Goal: Task Accomplishment & Management: Manage account settings

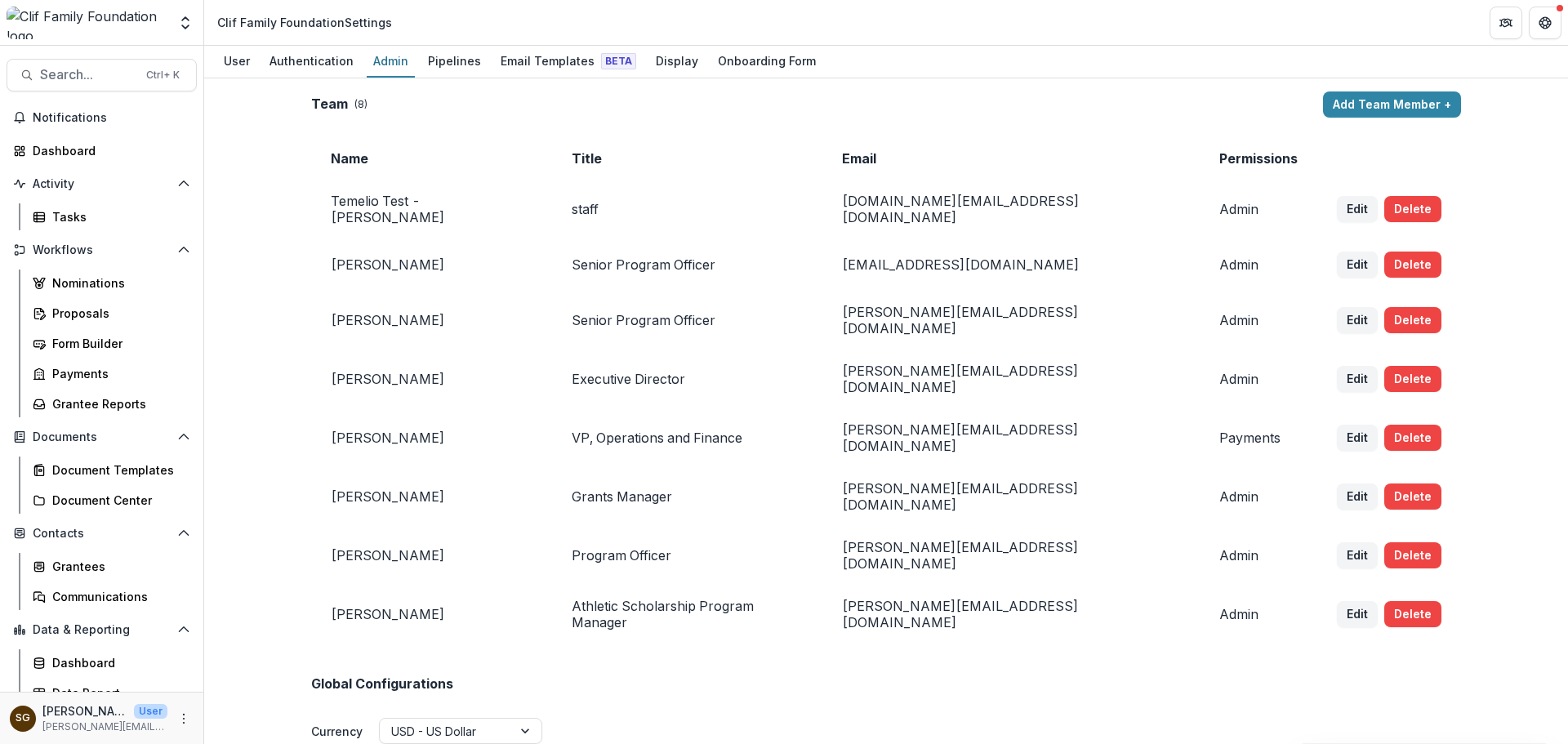
scroll to position [2123, 0]
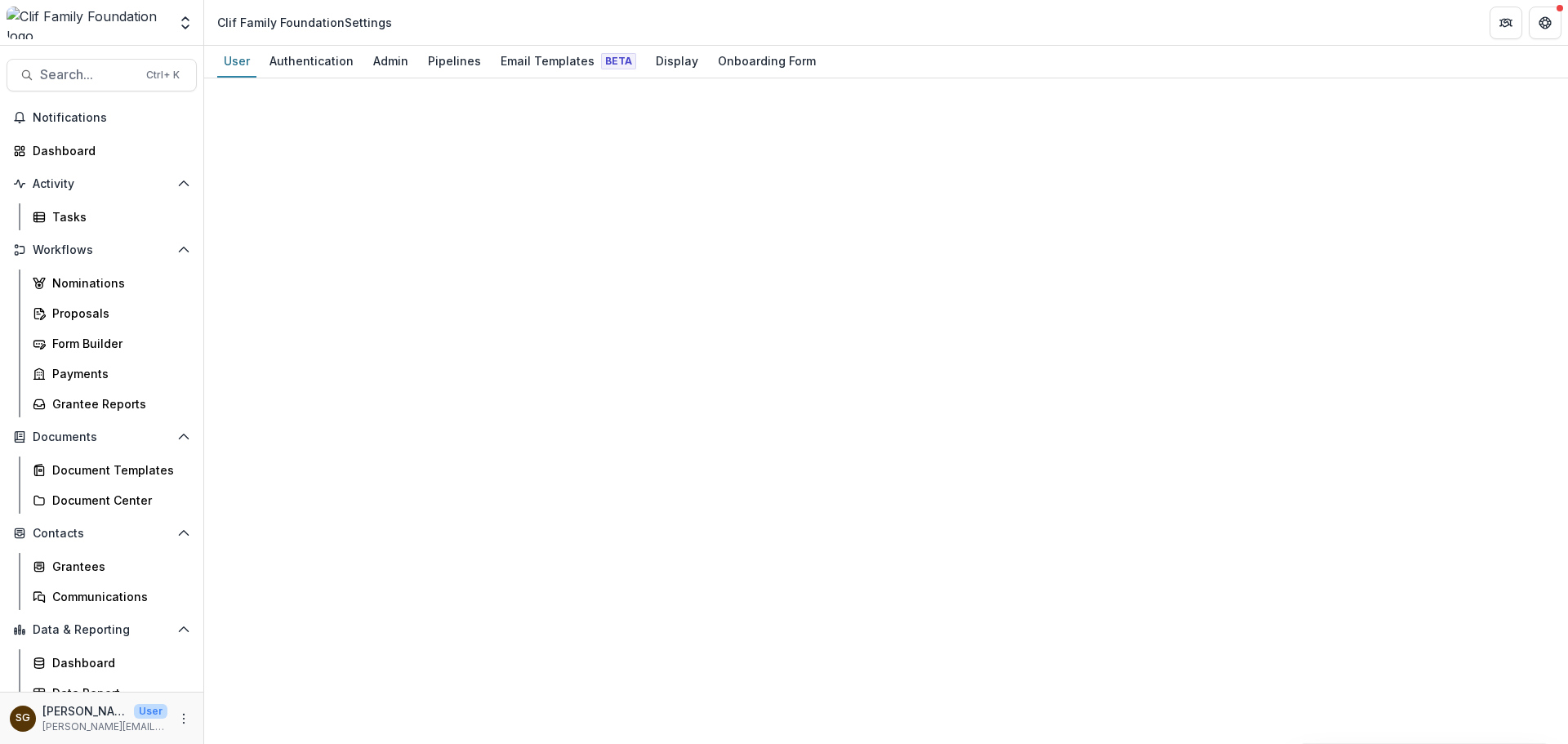
select select "****"
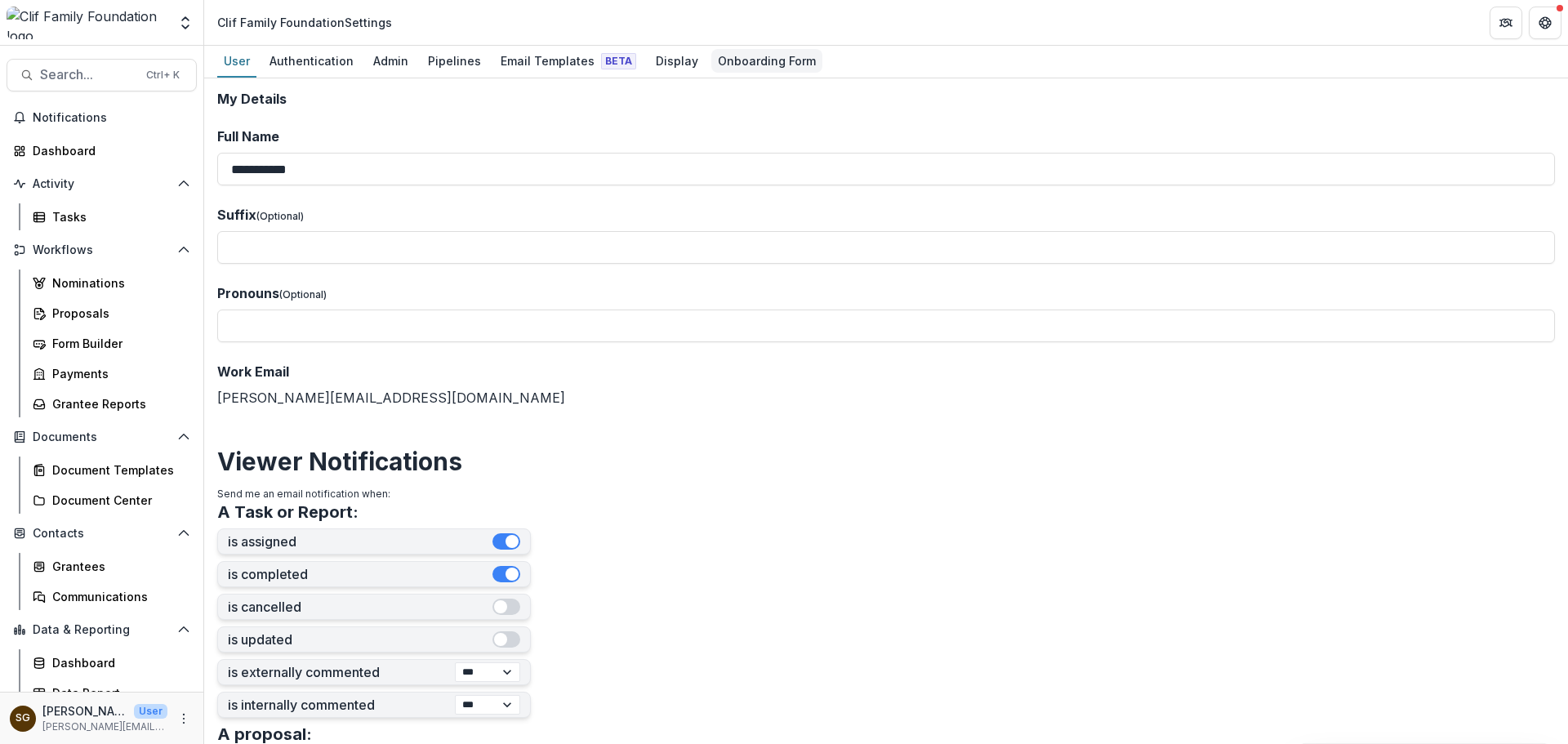
click at [756, 64] on div "Onboarding Form" at bounding box center [766, 60] width 111 height 24
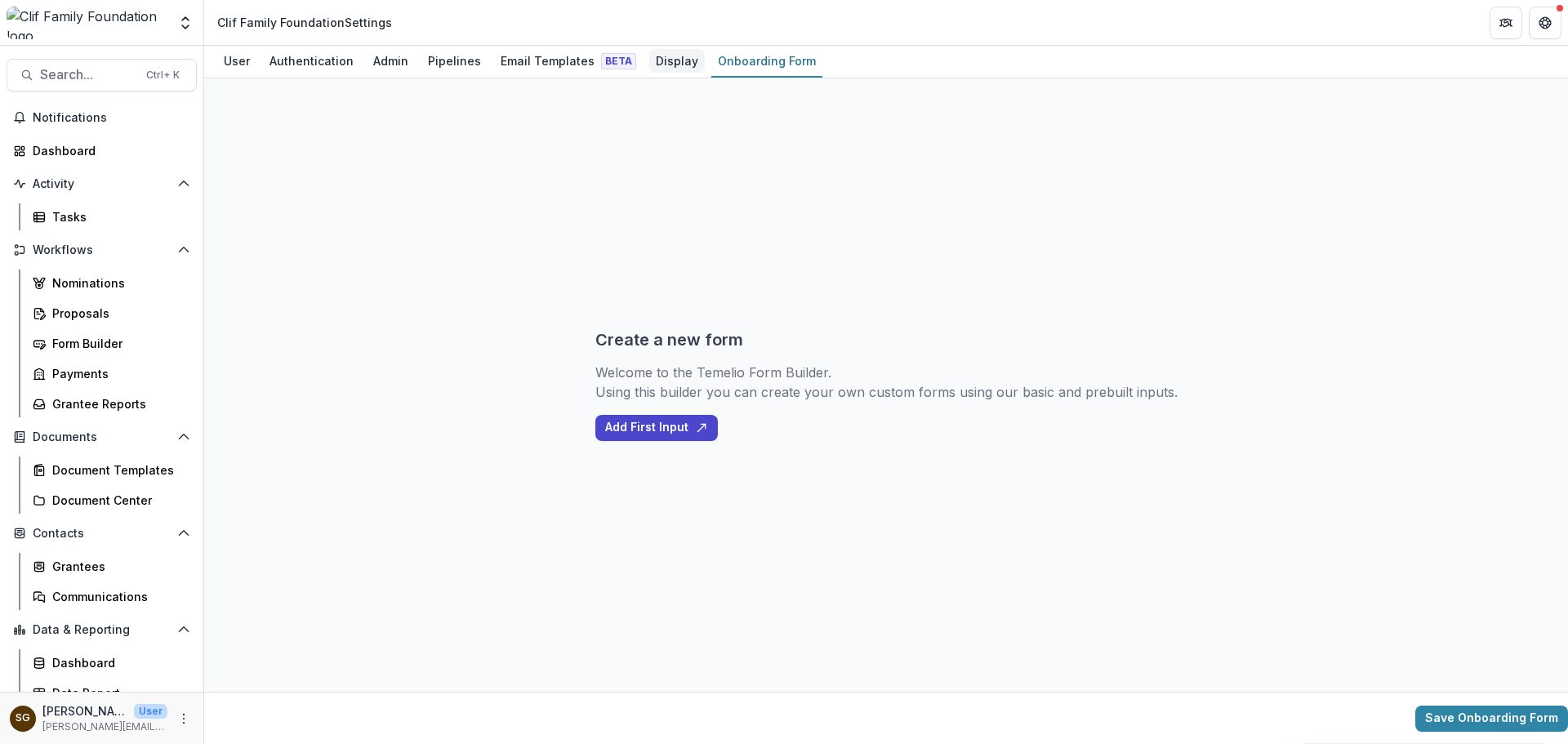
click at [649, 64] on div "Display" at bounding box center [677, 60] width 56 height 24
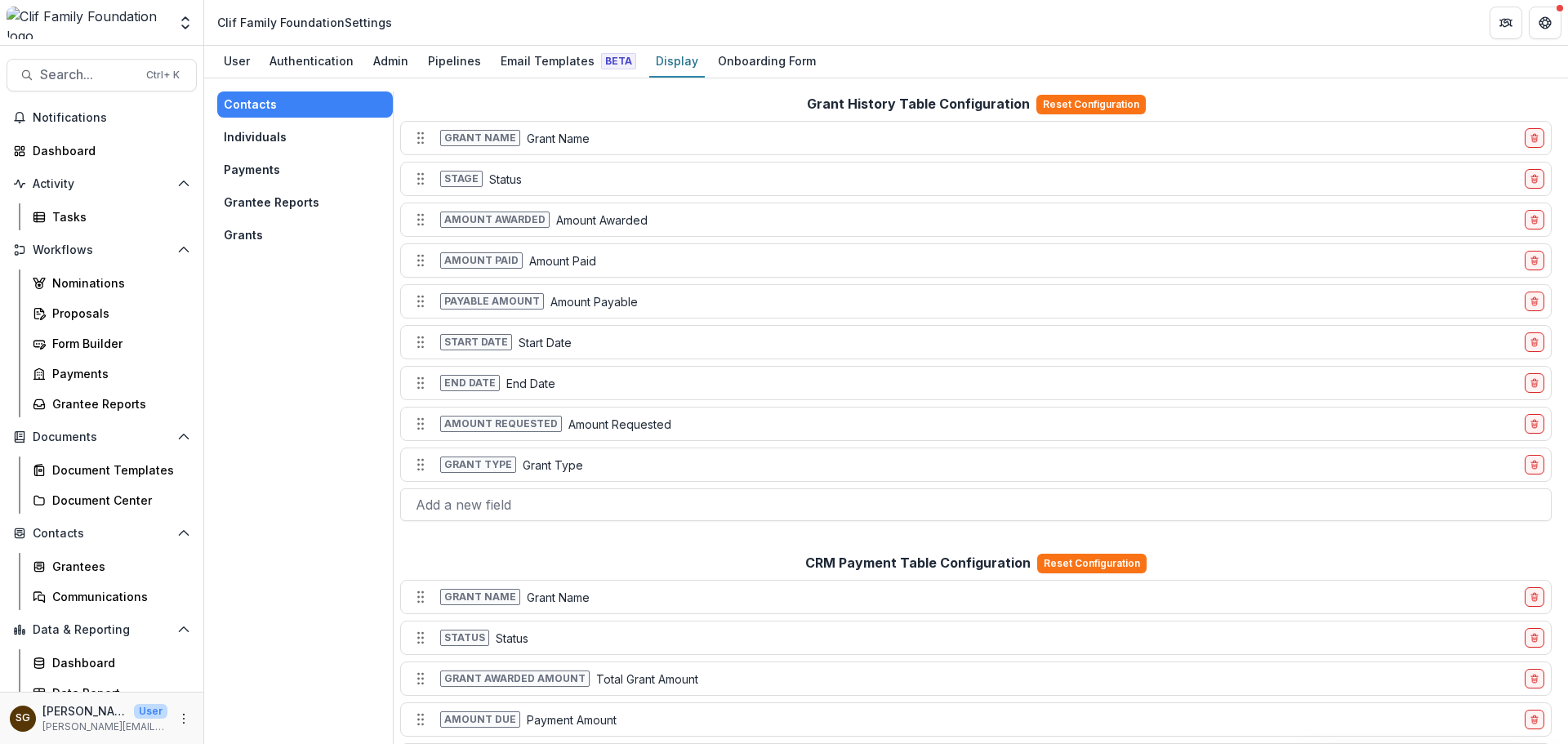
click at [267, 236] on button "Grants" at bounding box center [305, 235] width 175 height 26
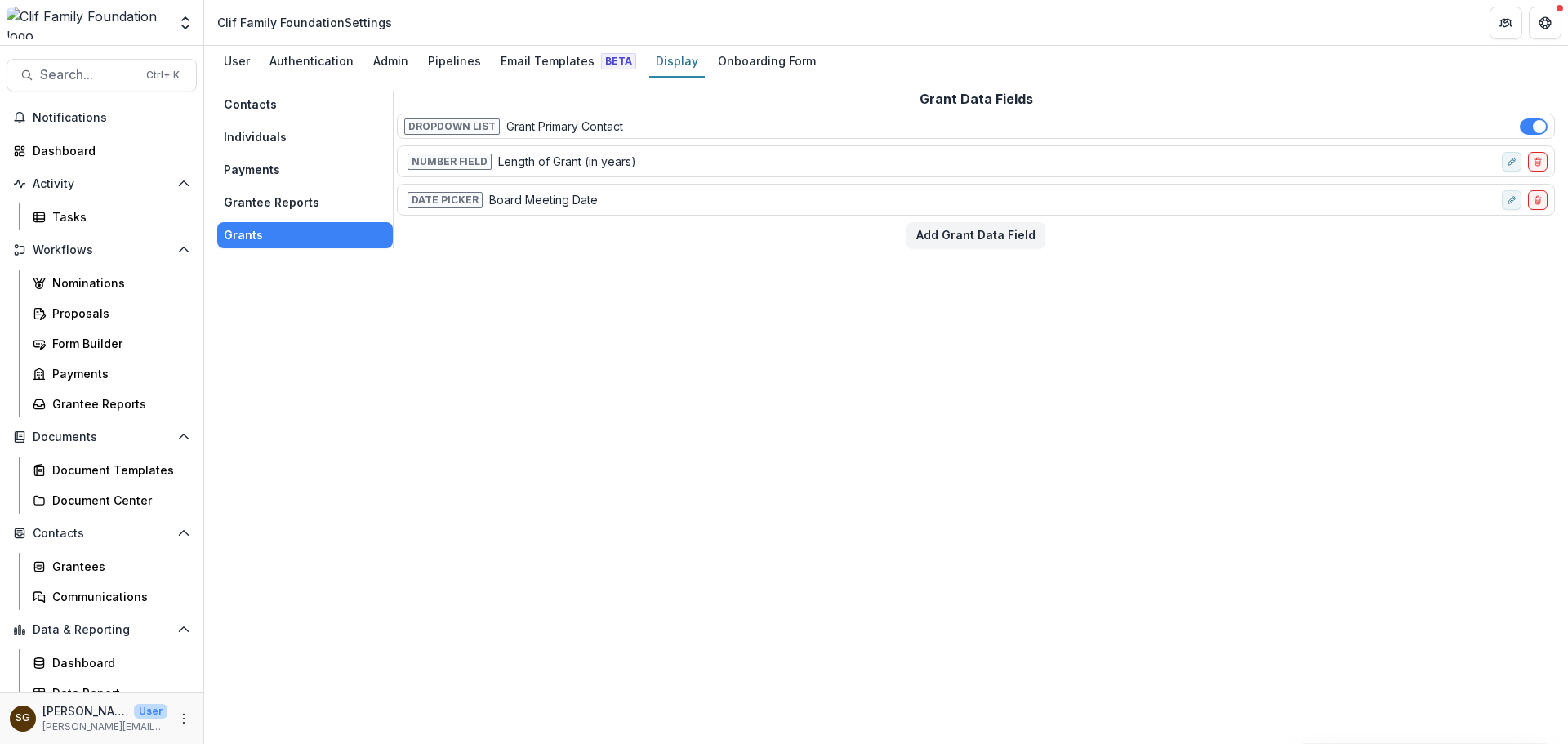
click at [270, 205] on button "Grantee Reports" at bounding box center [305, 202] width 175 height 26
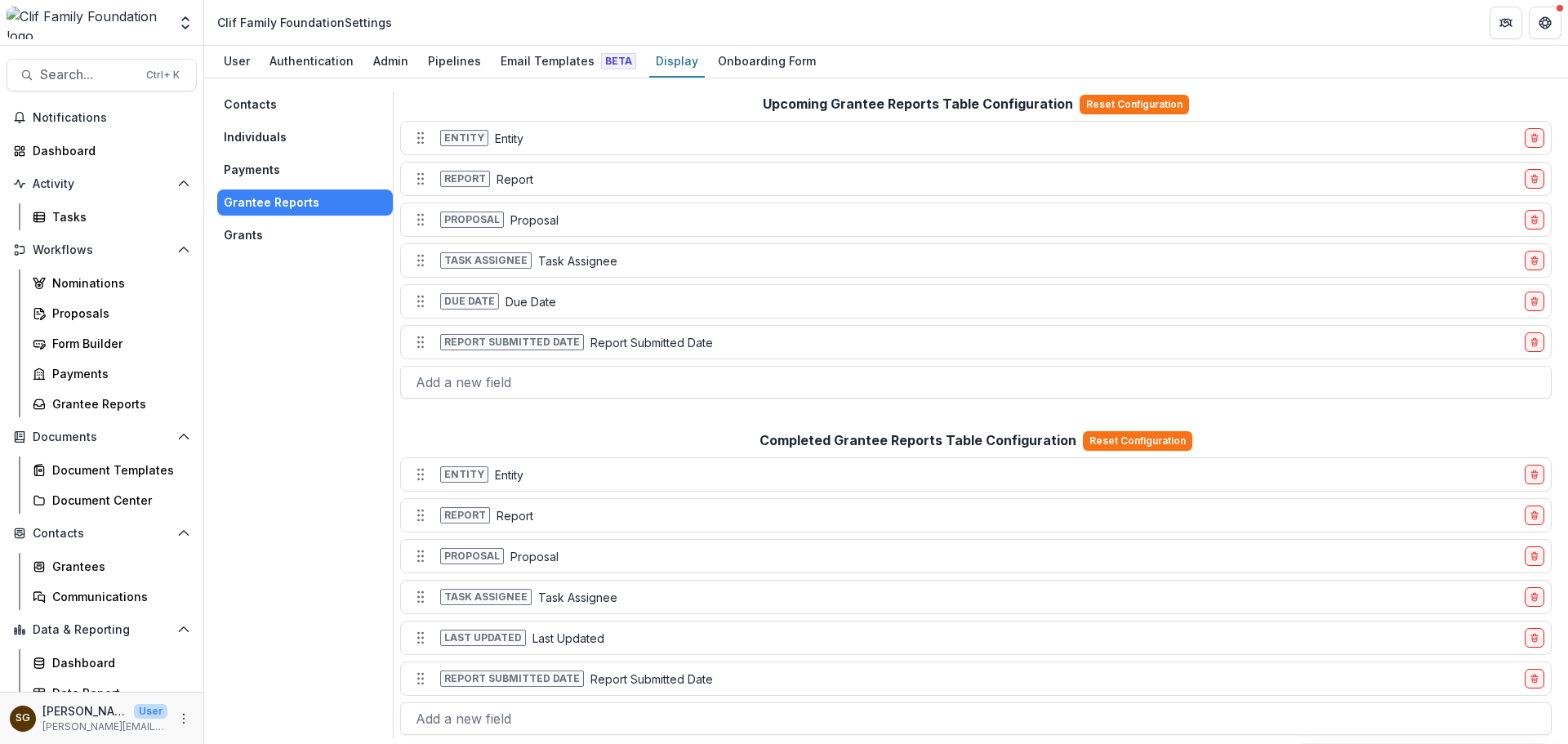
click at [268, 171] on button "Payments" at bounding box center [305, 169] width 175 height 26
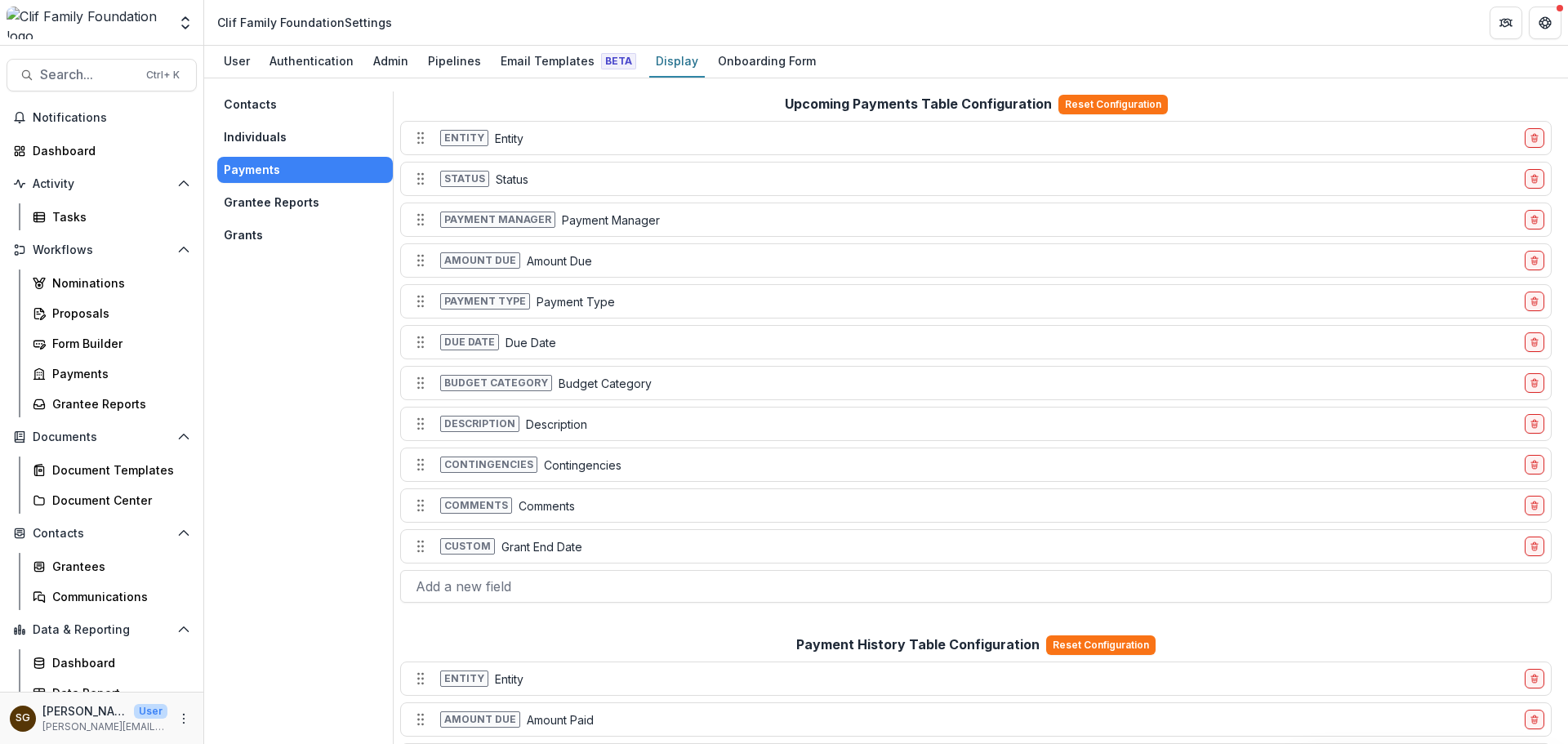
click at [268, 102] on button "Contacts" at bounding box center [305, 104] width 175 height 26
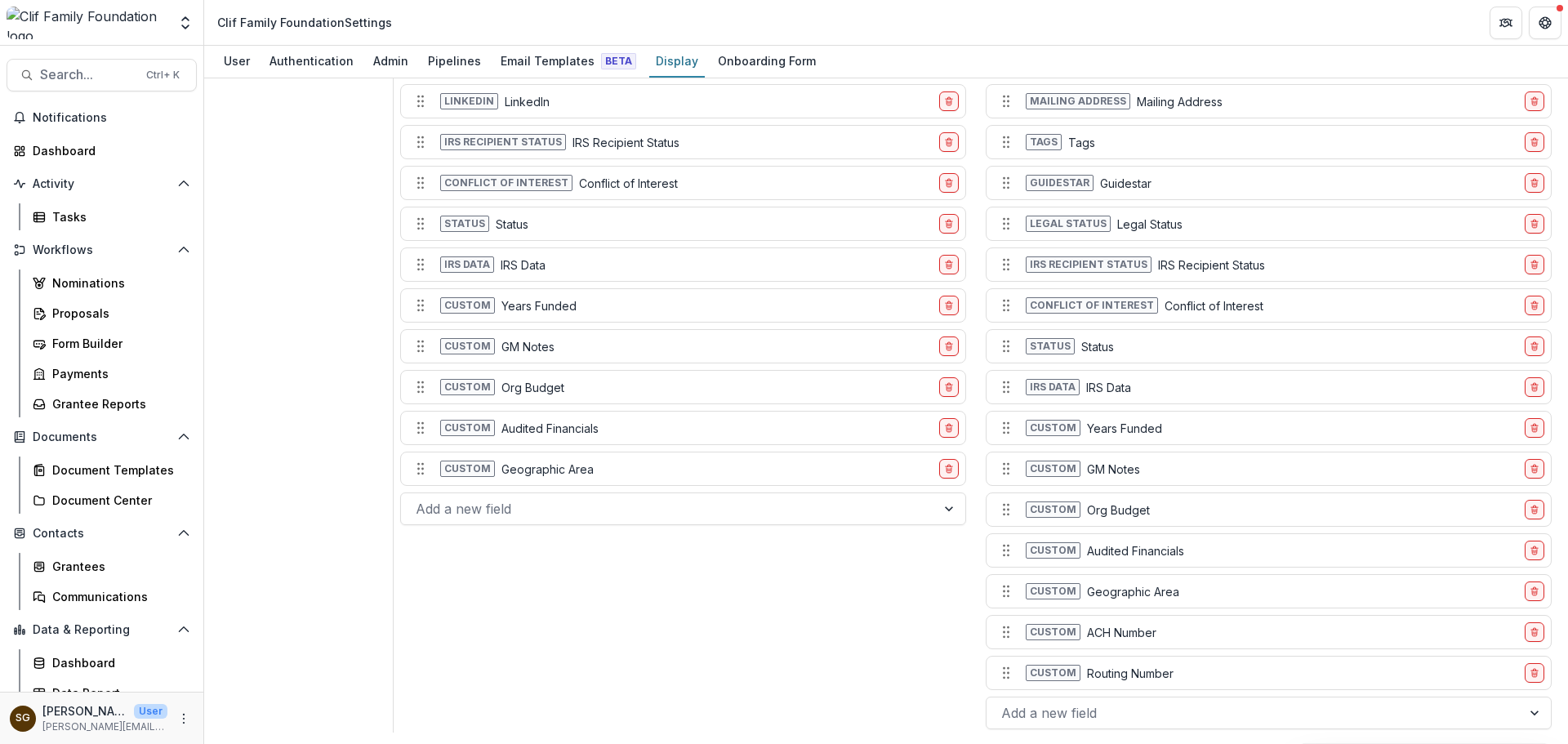
scroll to position [1677, 0]
click at [1143, 631] on p "ACH Number" at bounding box center [1122, 630] width 69 height 17
click at [1532, 630] on icon "delete-field-row" at bounding box center [1534, 632] width 5 height 5
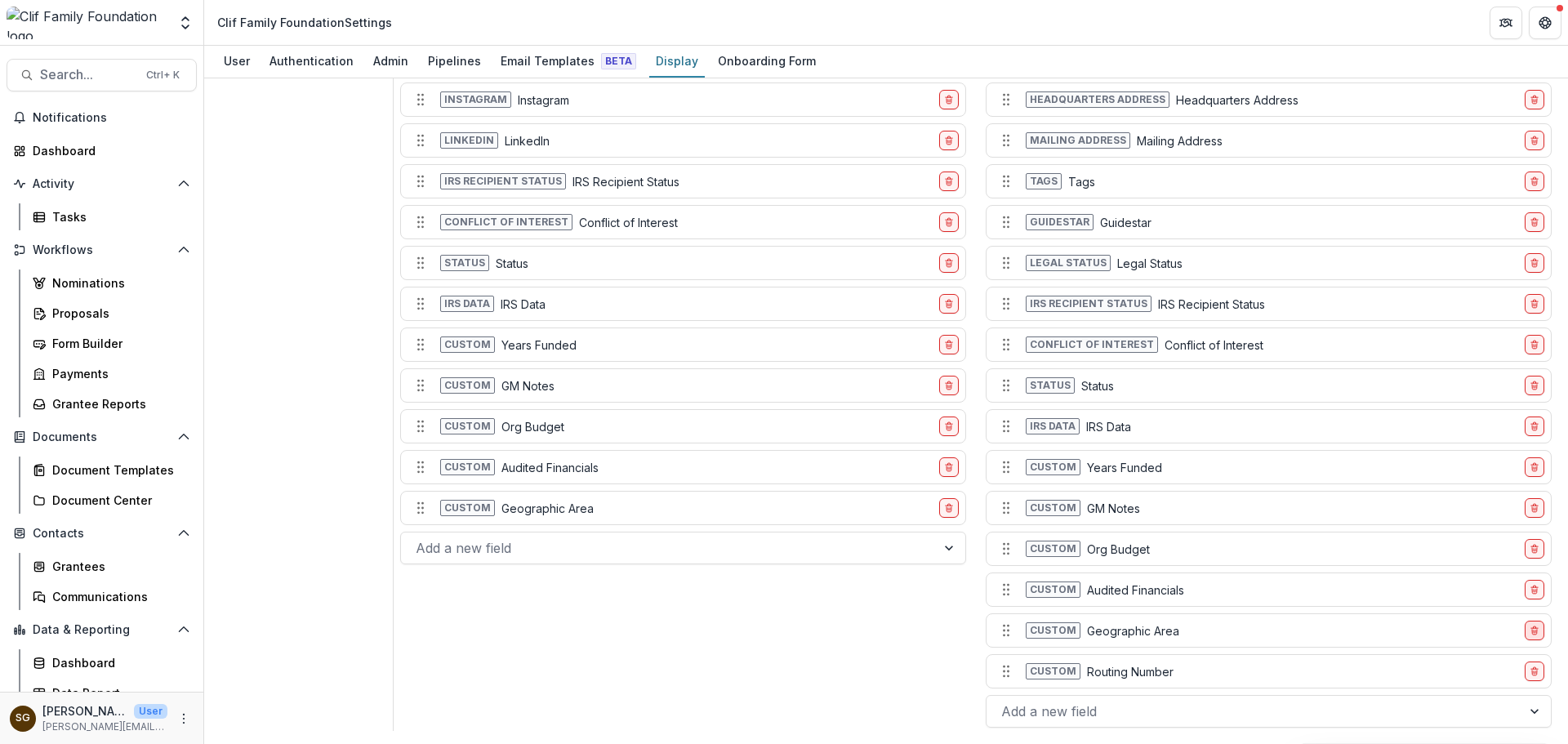
scroll to position [1636, 0]
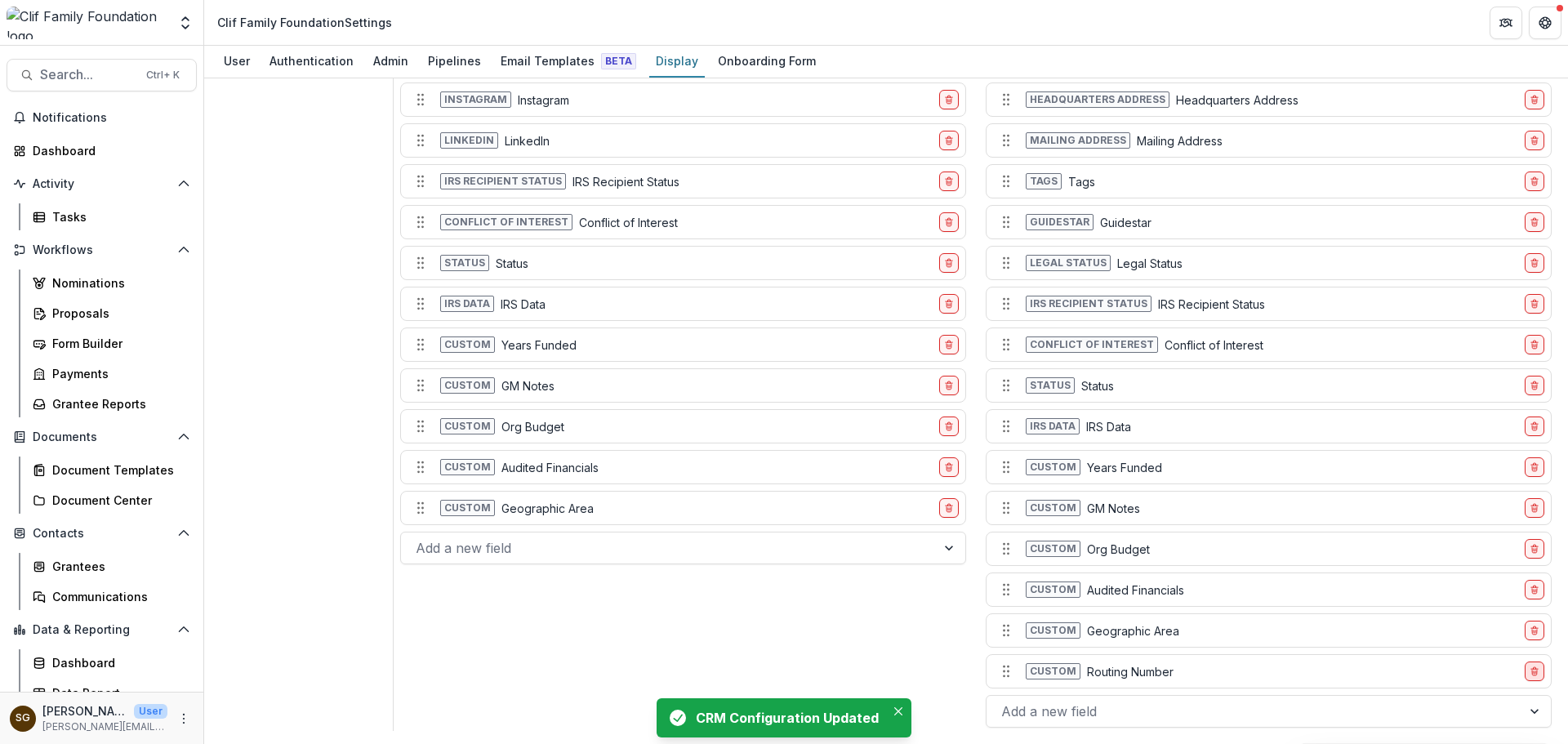
click at [1536, 670] on button "delete-field-row" at bounding box center [1534, 671] width 19 height 19
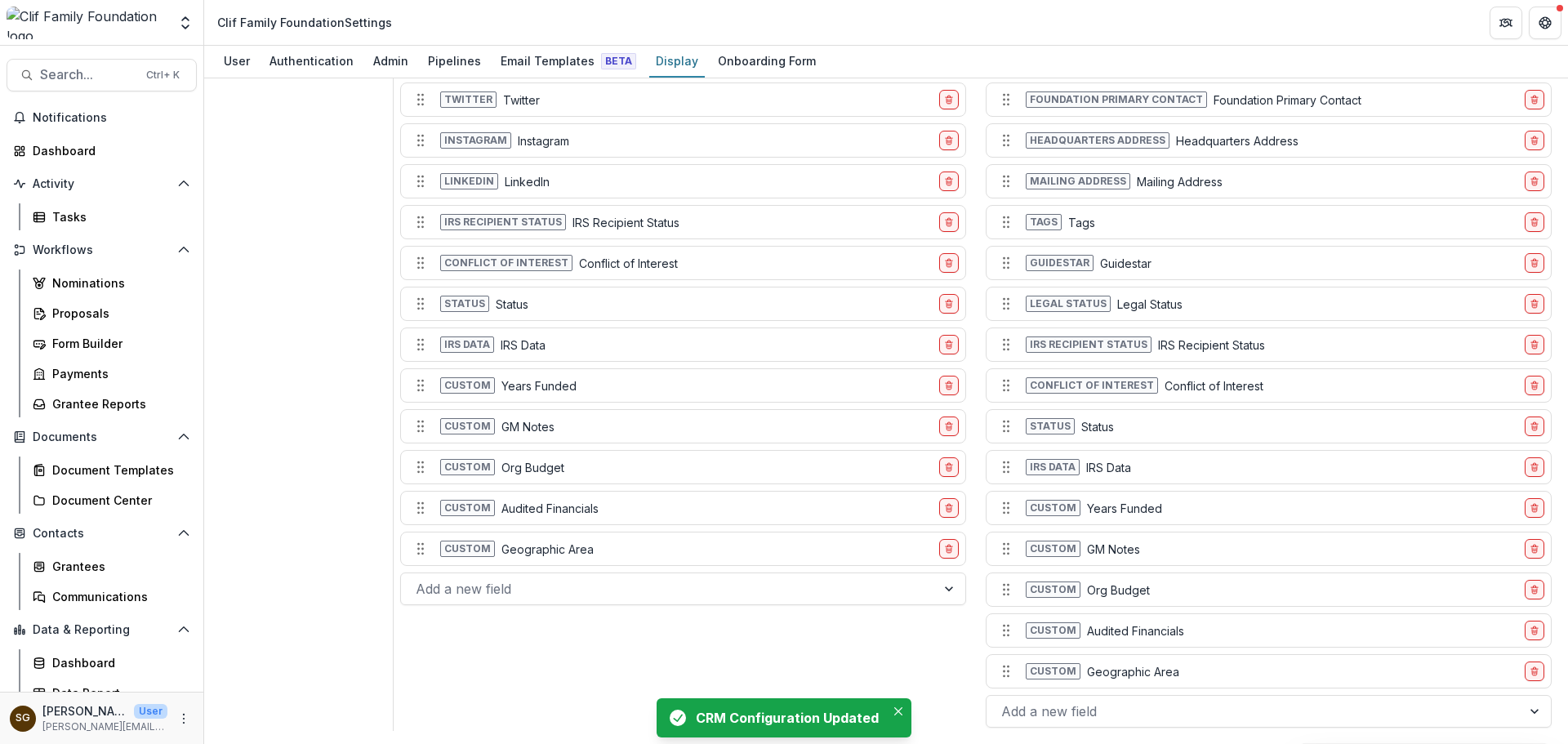
scroll to position [1595, 0]
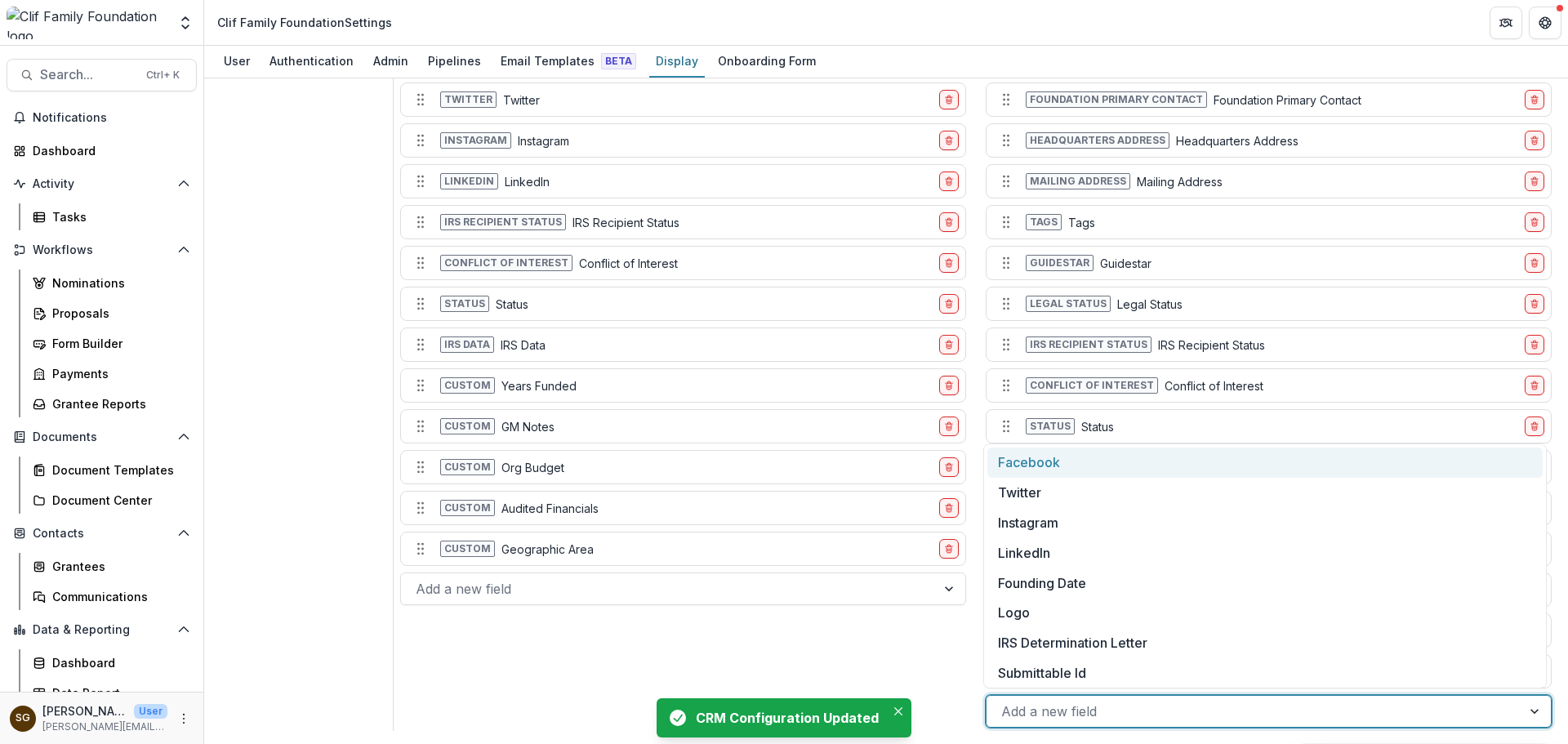
click at [1147, 710] on div at bounding box center [1254, 711] width 506 height 23
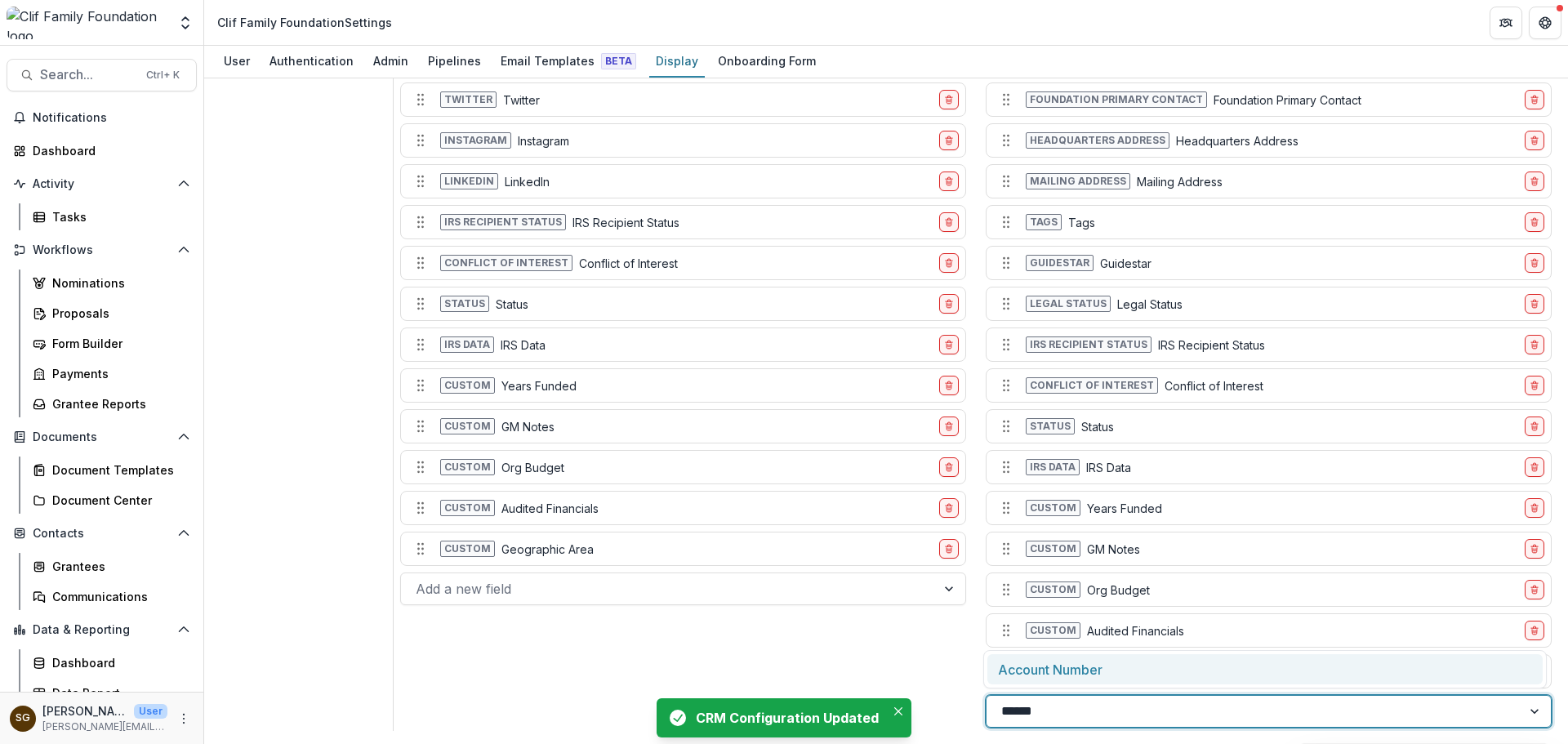
type input "*******"
click at [1112, 678] on div "Account Number" at bounding box center [1264, 669] width 555 height 30
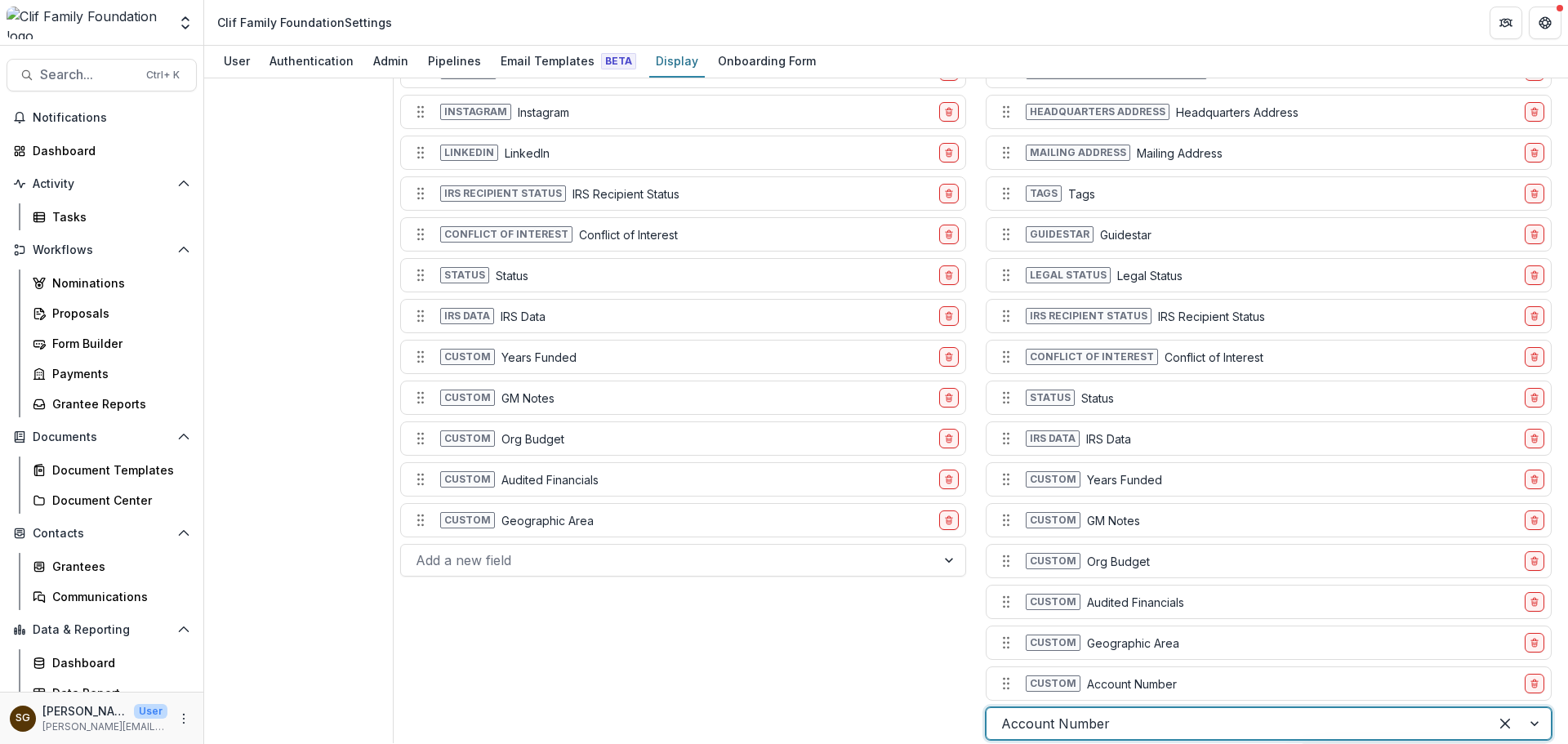
scroll to position [1636, 0]
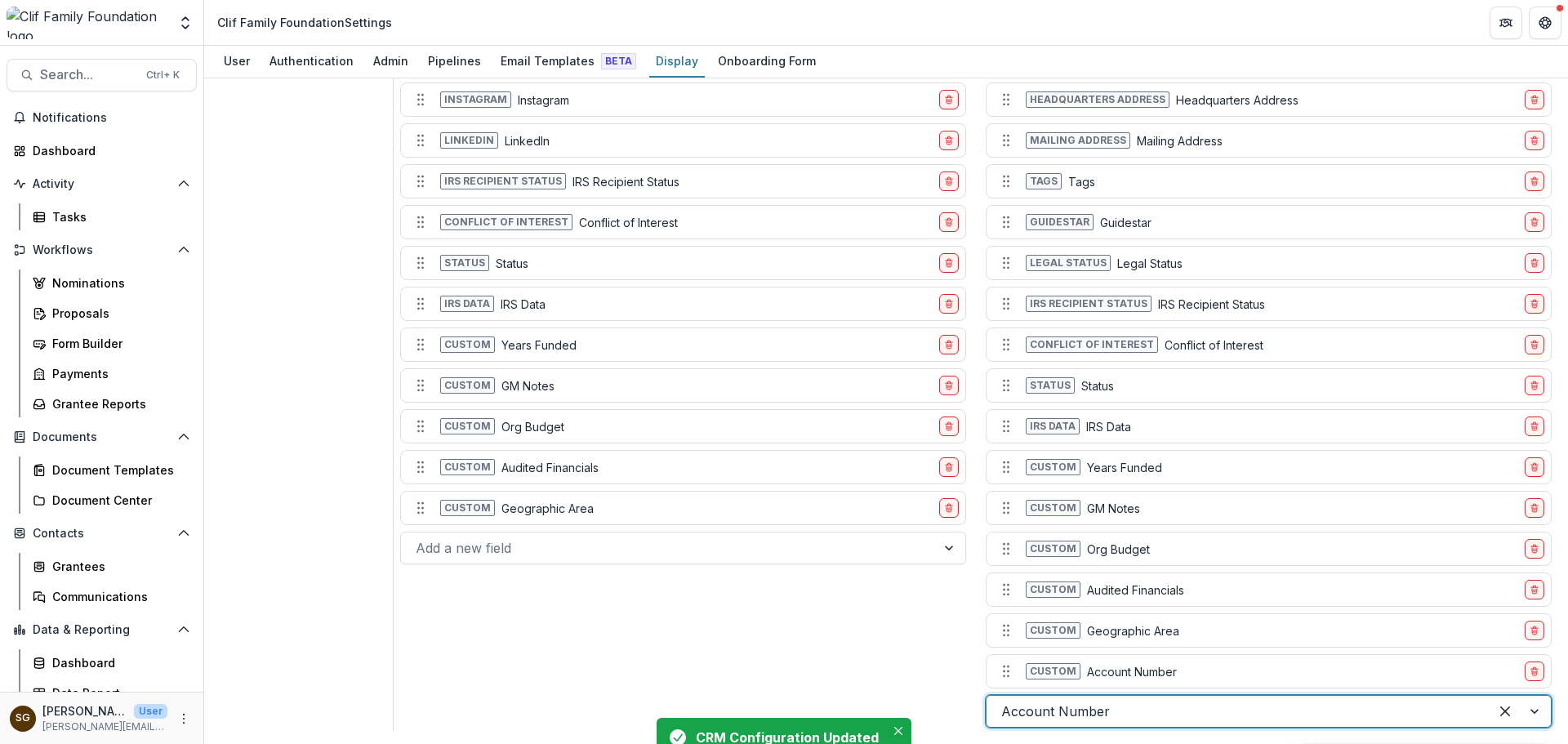
click at [1183, 710] on div at bounding box center [1238, 711] width 473 height 23
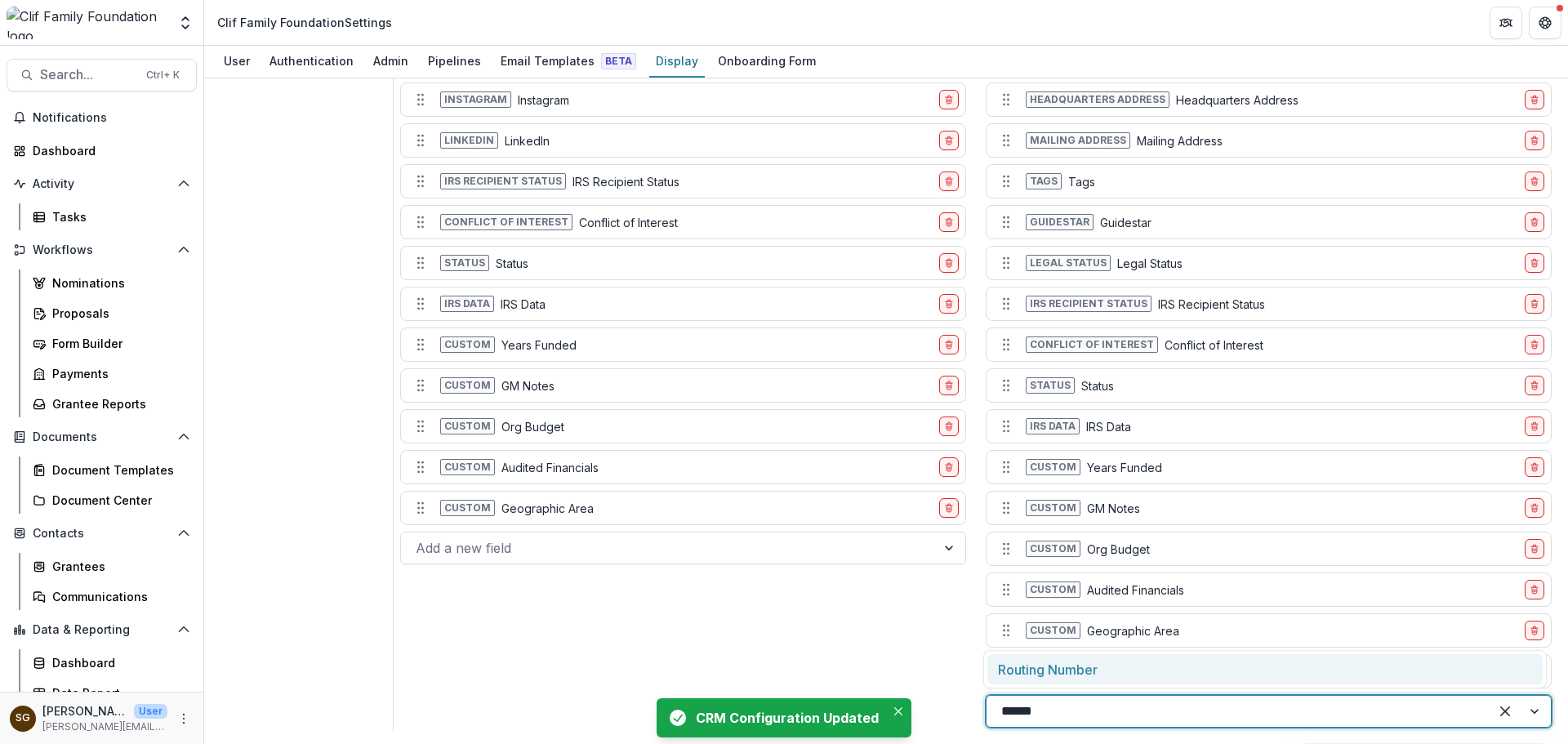
type input "*******"
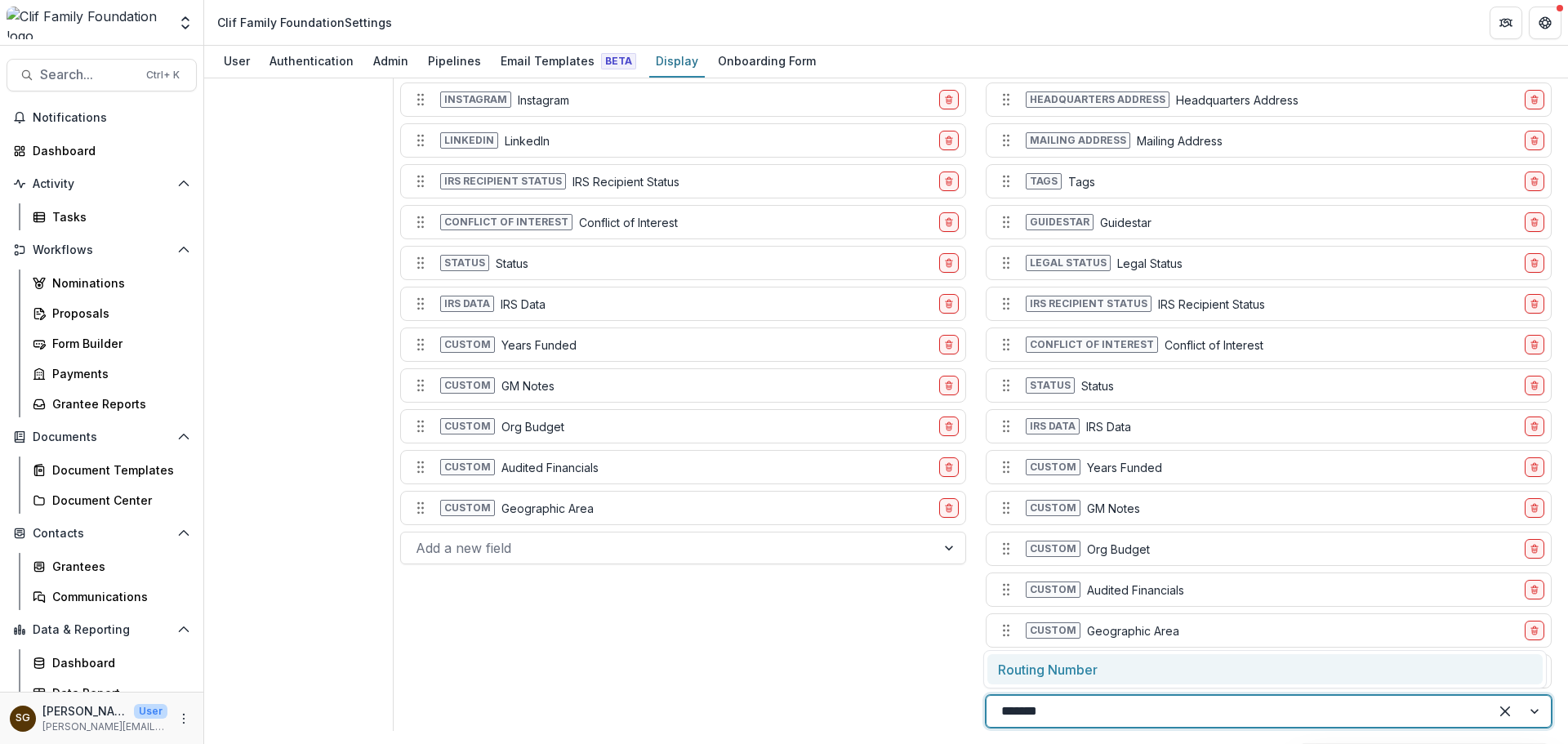
click at [1137, 658] on div "Routing Number" at bounding box center [1264, 669] width 555 height 30
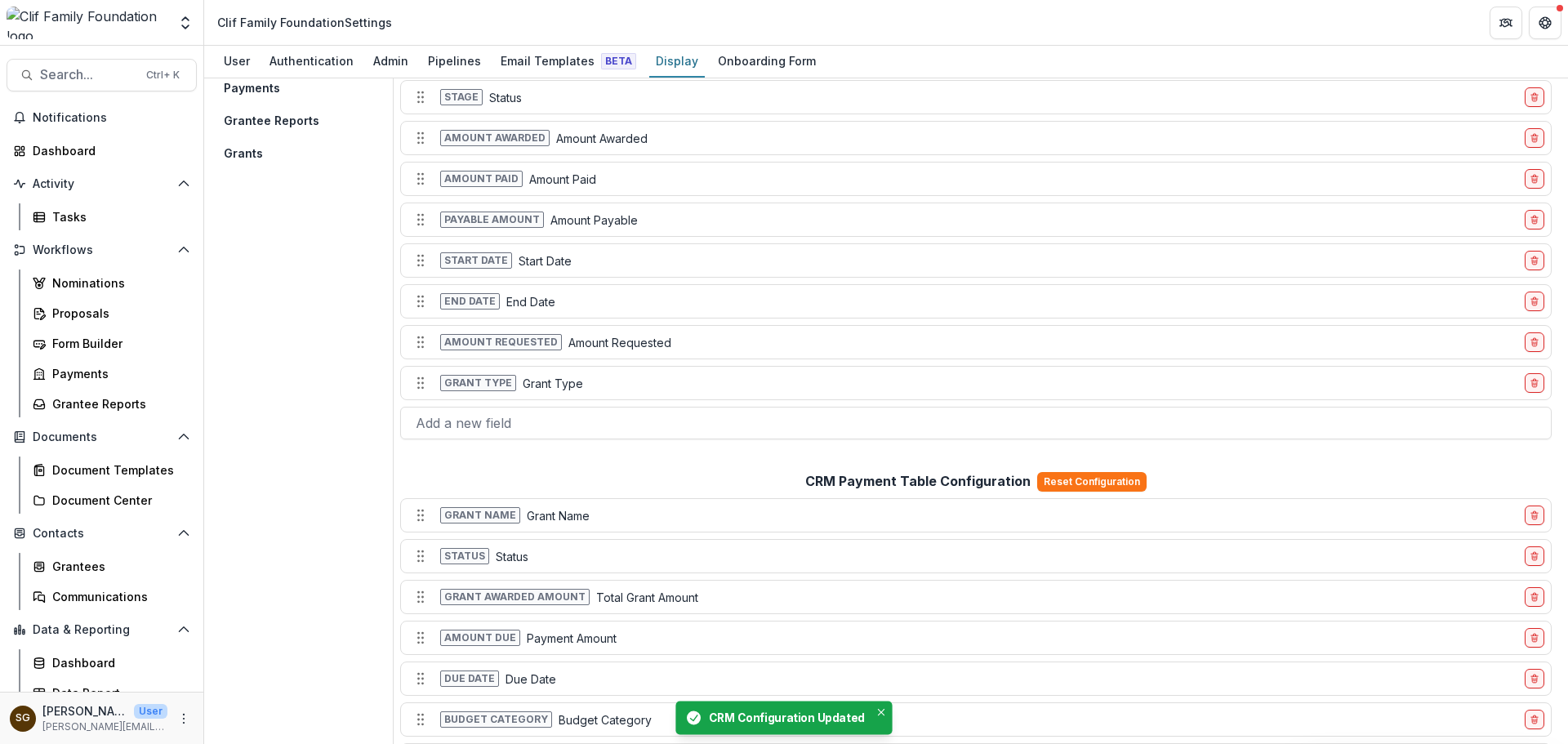
scroll to position [0, 0]
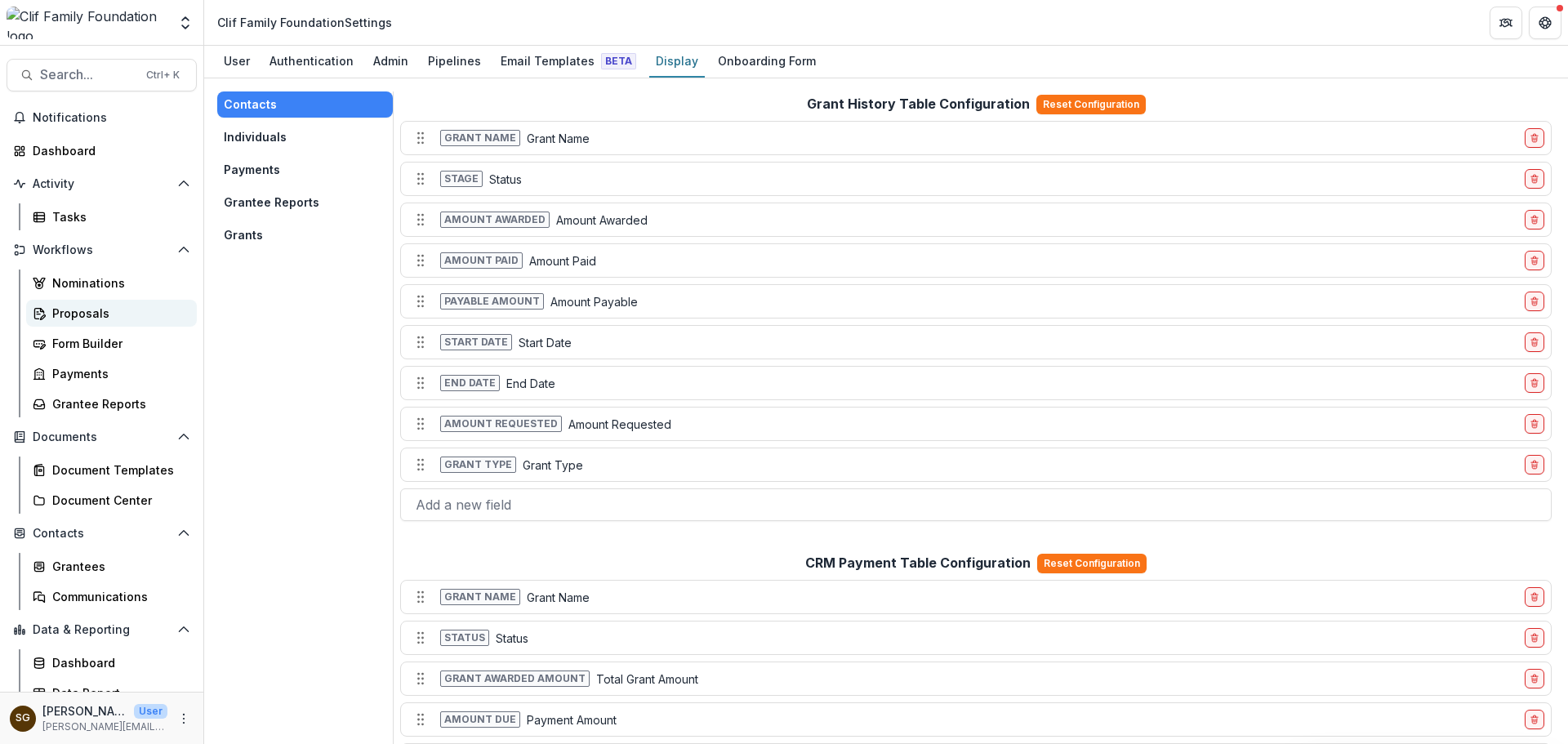
click at [114, 305] on div "Proposals" at bounding box center [118, 313] width 131 height 17
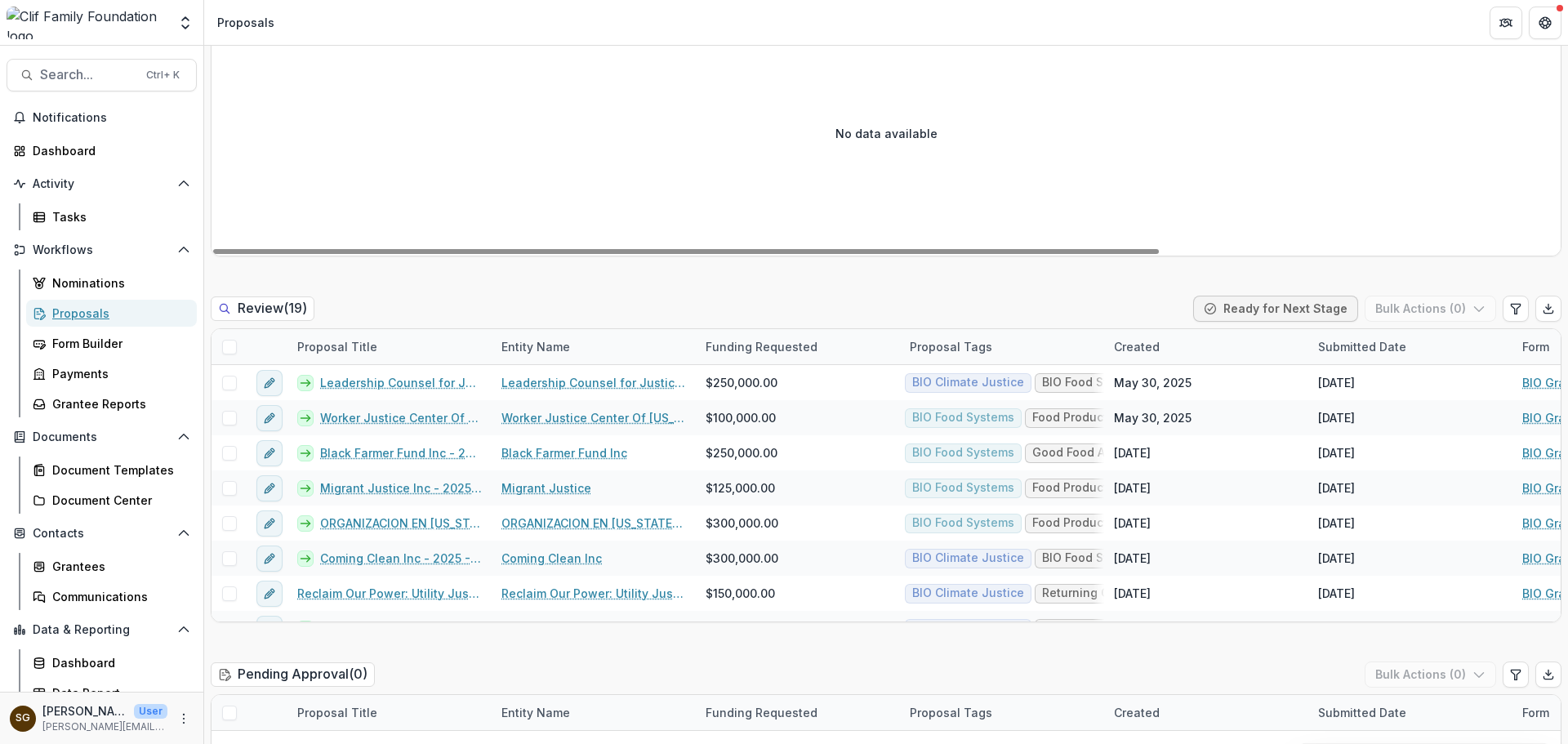
scroll to position [1633, 0]
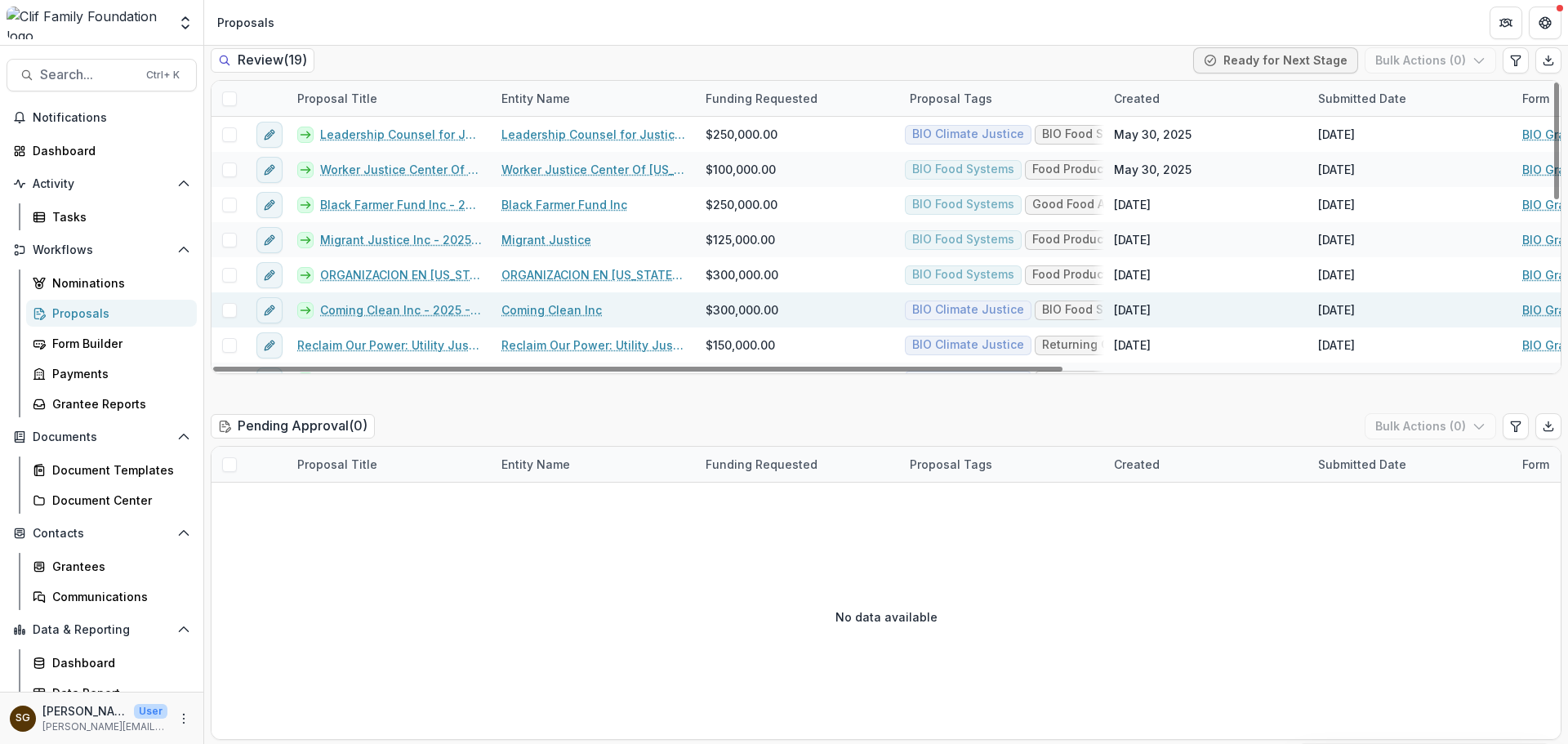
click at [364, 307] on link "Coming Clean Inc - 2025 - BIO Grant Application" at bounding box center [400, 309] width 162 height 17
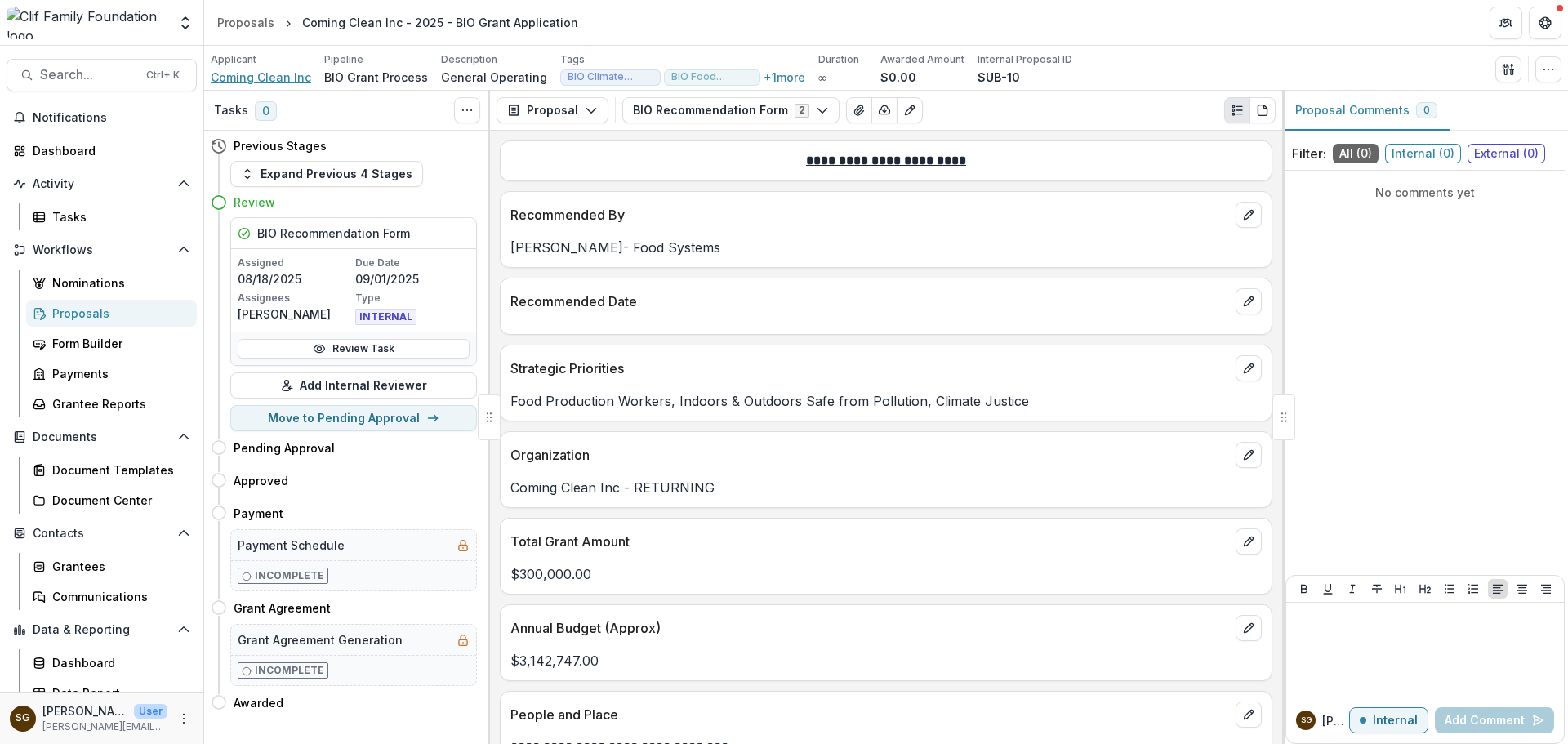
click at [266, 71] on span "Coming Clean Inc" at bounding box center [260, 76] width 100 height 17
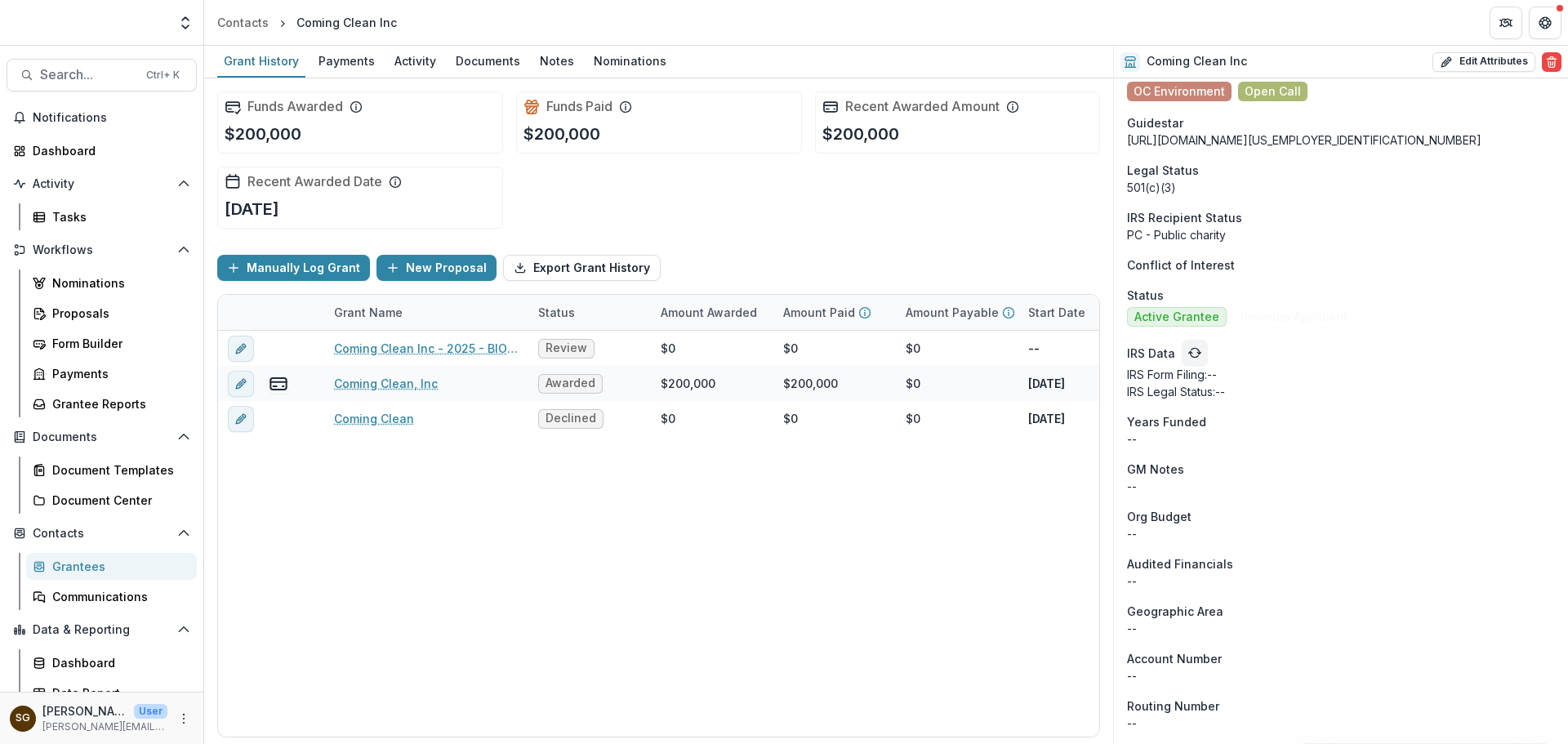
scroll to position [1797, 0]
